Goal: Use online tool/utility: Utilize a website feature to perform a specific function

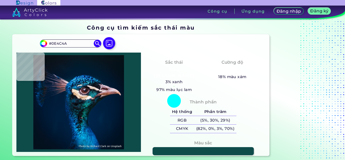
click at [91, 85] on img at bounding box center [78, 102] width 119 height 94
type input "#1c2730"
type input "#1C2730"
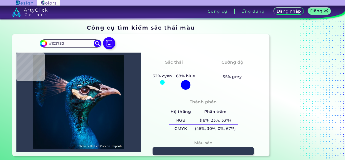
type input "#2e3a53"
type input "#2E3A53"
type input "#1a2132"
type input "#1A2132"
type input "#333953"
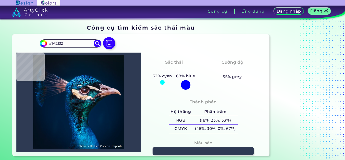
type input "#333953"
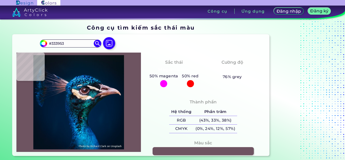
type input "#6e5461"
type input "#6E5461"
type input "#00172b"
type input "#00172B"
type input "#00284f"
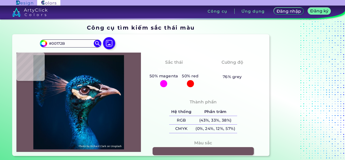
type input "#00284F"
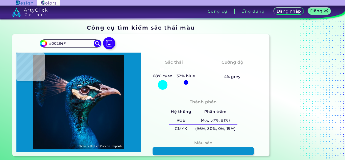
type input "#0991ce"
type input "#0991CE"
type input "#29a0e0"
type input "#29A0E0"
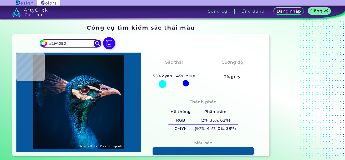
type input "#05589e"
type input "#05589E"
type input "#726178"
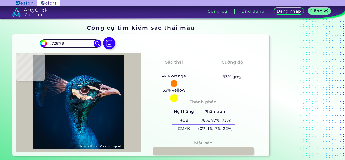
type input "#c8c5bb"
type input "#C8C5BB"
type input "#f5fcfa"
type input "#F5FCFA"
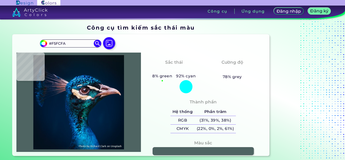
type input "#4e6462"
type input "#4E6462"
type input "#032147"
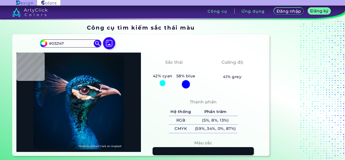
type input "#0d1520"
type input "#0D1520"
type input "#07132f"
type input "#07132F"
type input "#012a48"
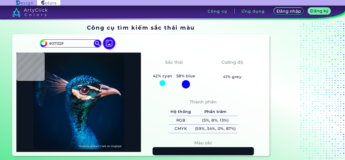
type input "#012A48"
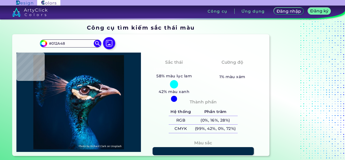
type input "#053949"
type input "#0c4b85"
type input "#0C4B85"
type input "#013568"
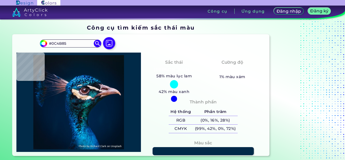
type input "#013568"
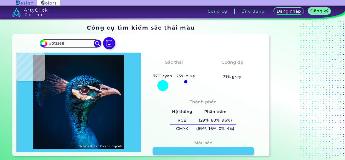
type input "#4bcdf4"
type input "#4BCDF4"
type input "#002d60"
type input "#002D60"
type input "#0e8ac7"
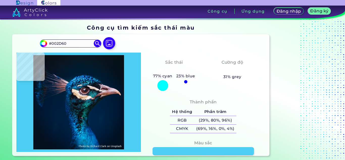
type input "#0E8AC7"
type input "#002a6c"
type input "#002A6C"
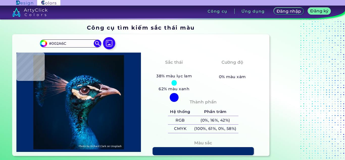
type input "#002a60"
type input "#002A60"
type input "#45c4e6"
type input "#45C4E6"
type input "#166b9a"
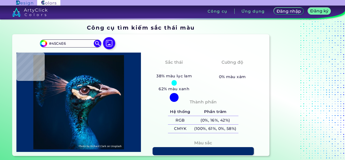
type input "#166B9A"
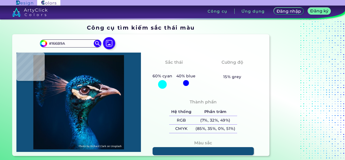
type input "#12517c"
type input "#12517C"
type input "#1098c3"
type input "#1098C3"
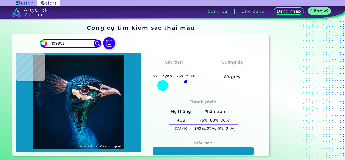
type input "#2297c5"
type input "#2297C5"
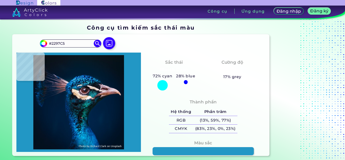
type input "#00183b"
type input "#00183B"
type input "#001232"
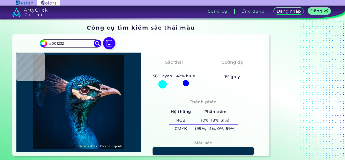
type input "#012f4f"
type input "#012F4F"
type input "#051d2a"
type input "#051D2A"
type input "#071b24"
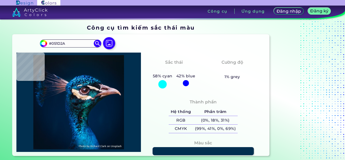
type input "#071B24"
type input "#040f18"
type input "#040F18"
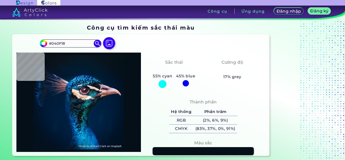
type input "#111c28"
type input "#111C28"
